Goal: Navigation & Orientation: Find specific page/section

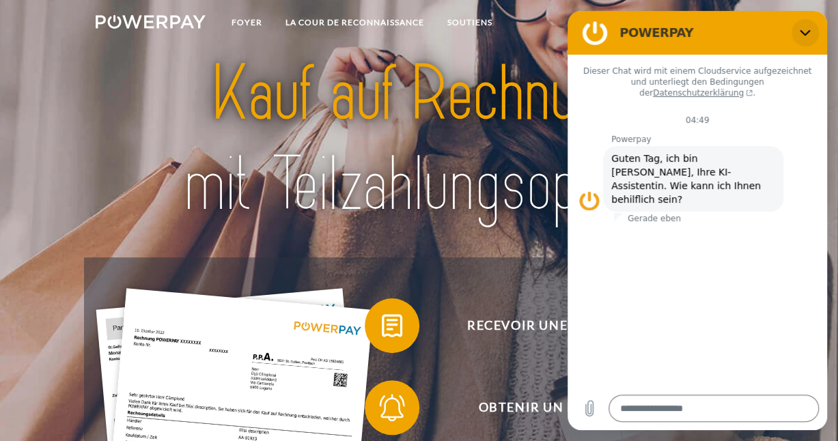
click at [805, 31] on icon "Schließen" at bounding box center [805, 32] width 11 height 11
type textarea "*"
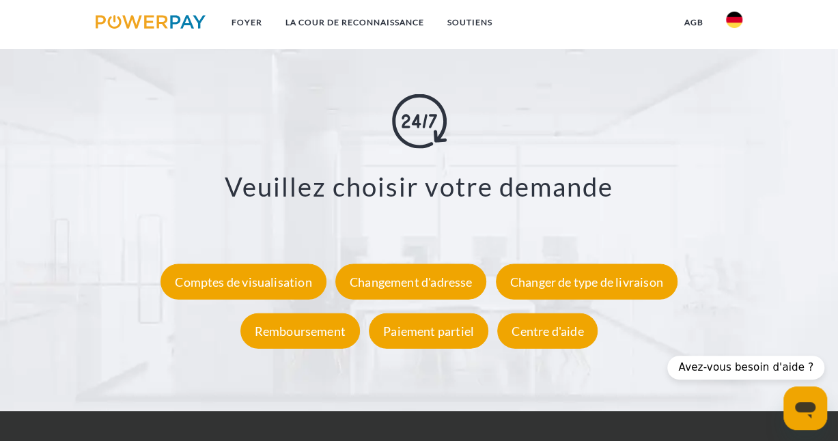
scroll to position [2312, 0]
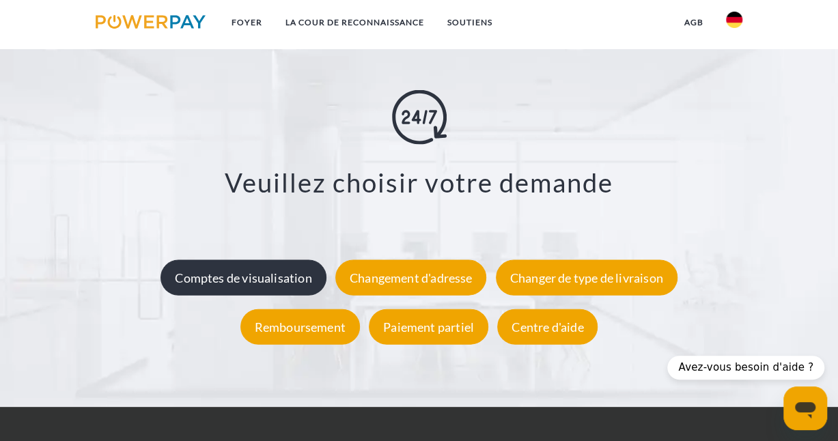
click at [281, 279] on div "Comptes de visualisation" at bounding box center [243, 278] width 165 height 36
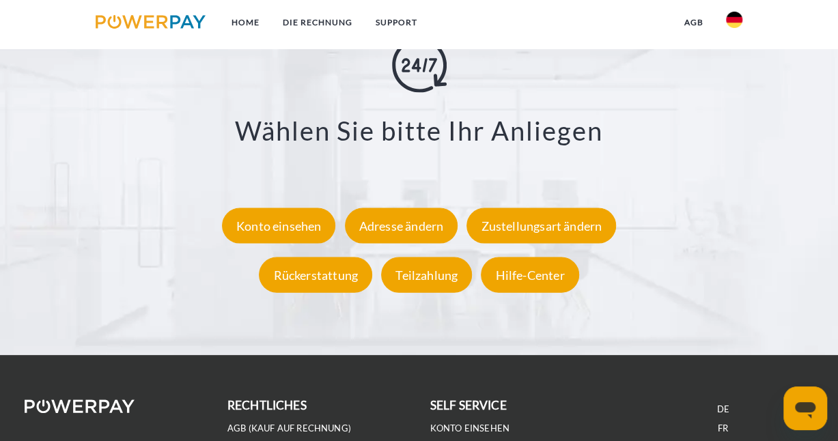
click at [735, 22] on img at bounding box center [734, 20] width 16 height 16
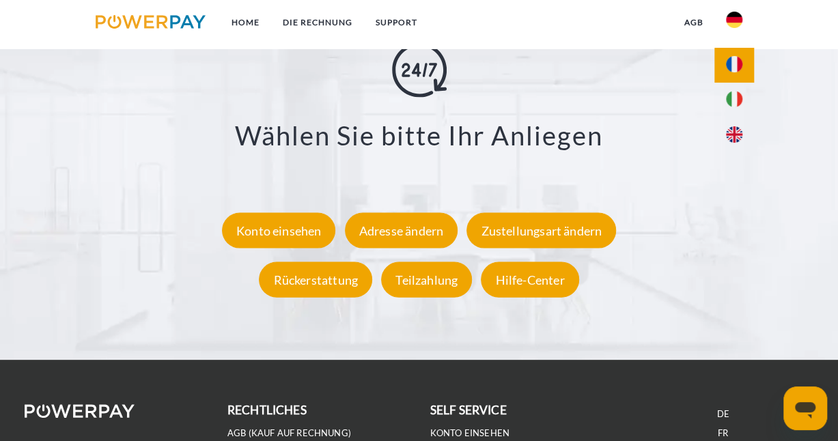
click at [736, 61] on img at bounding box center [734, 64] width 16 height 16
